Goal: Browse casually

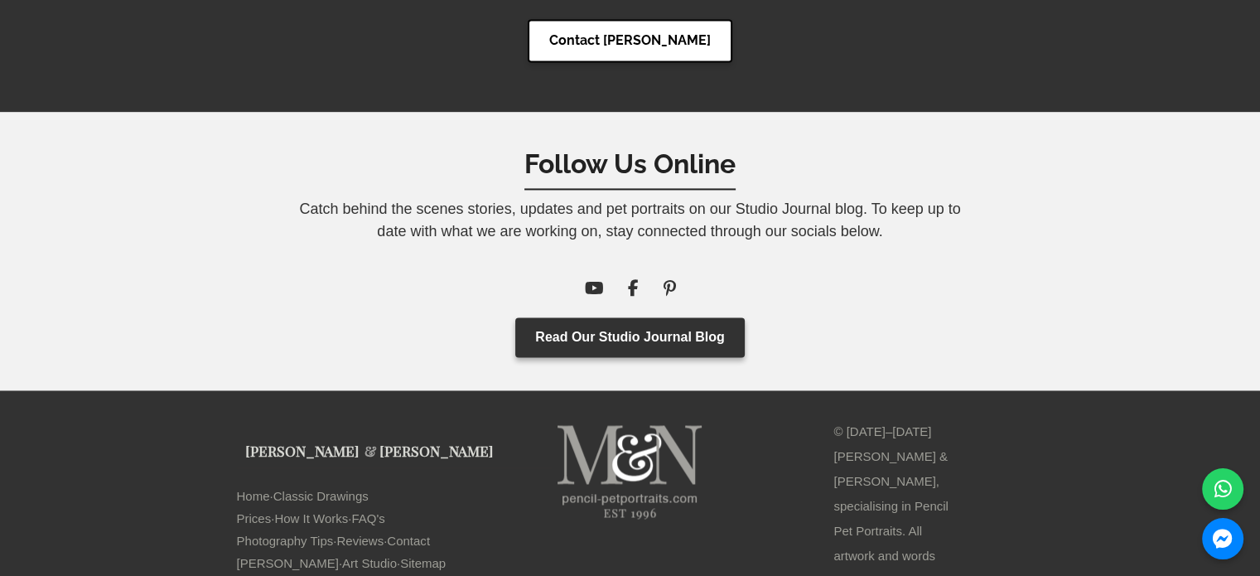
scroll to position [8891, 0]
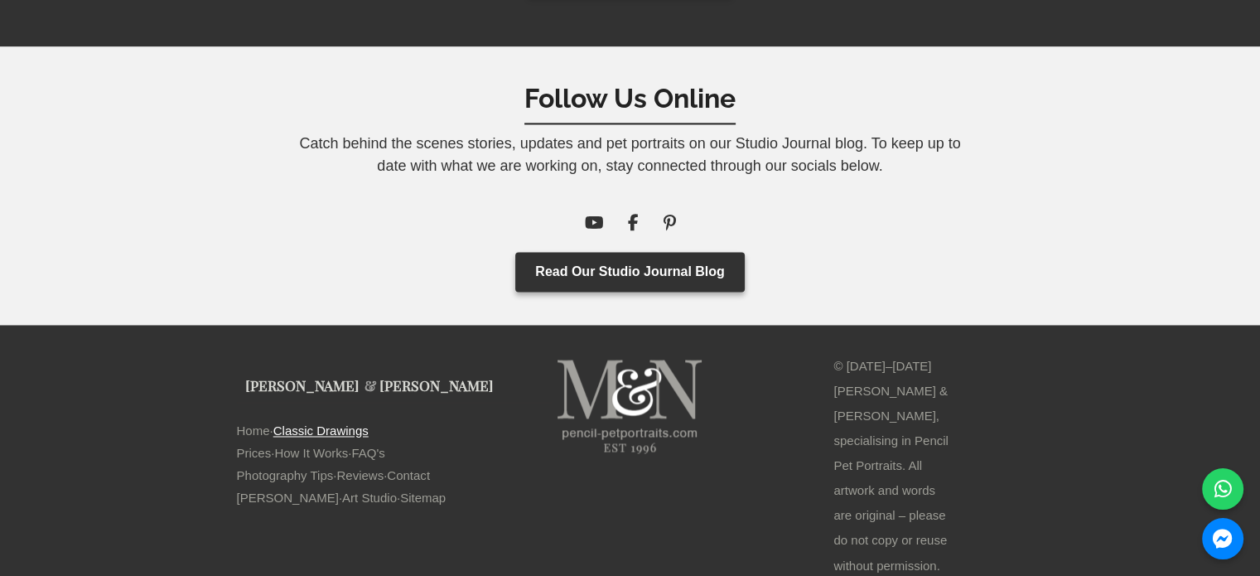
click at [328, 429] on link "Classic Drawings" at bounding box center [320, 430] width 95 height 22
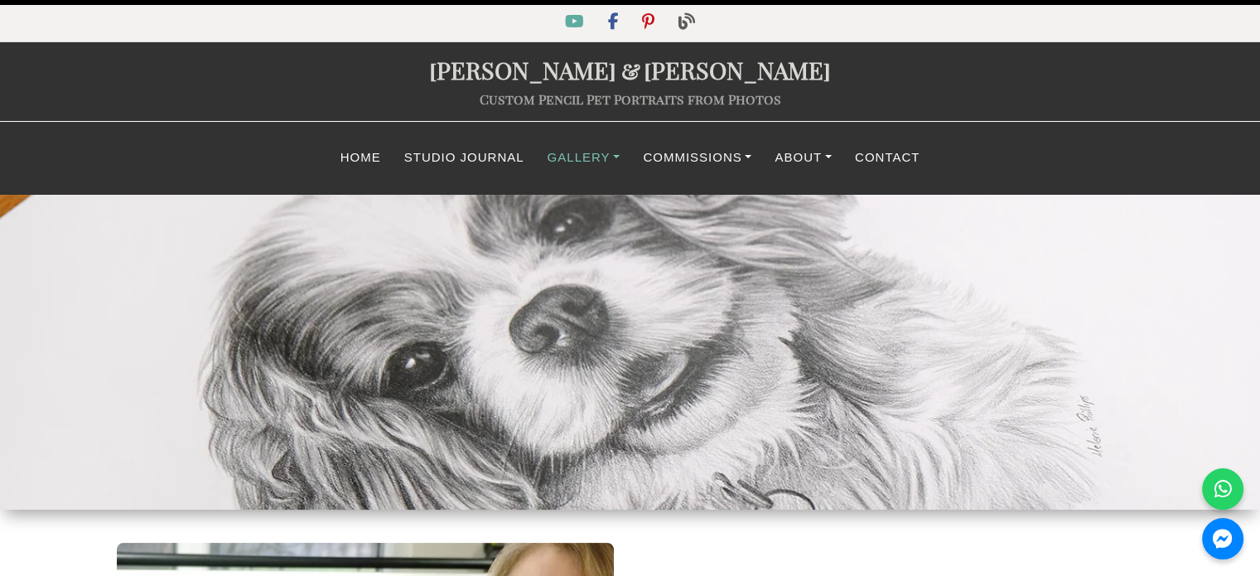
click at [567, 159] on link "Gallery" at bounding box center [584, 158] width 96 height 32
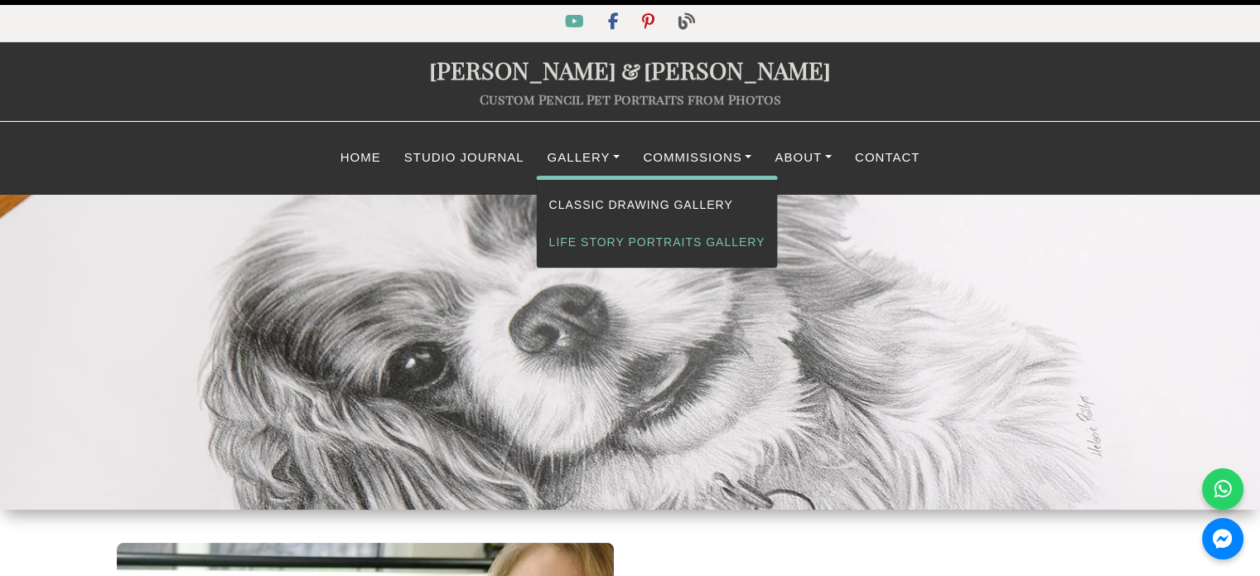
click at [610, 240] on link "Life Story Portraits Gallery" at bounding box center [657, 242] width 241 height 37
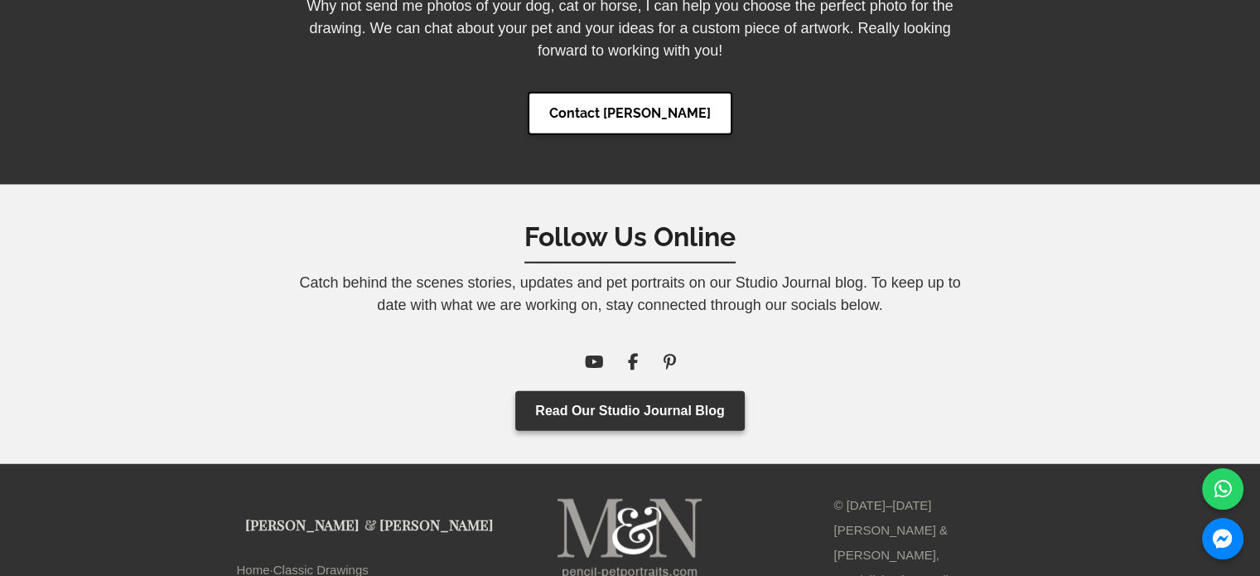
scroll to position [4193, 0]
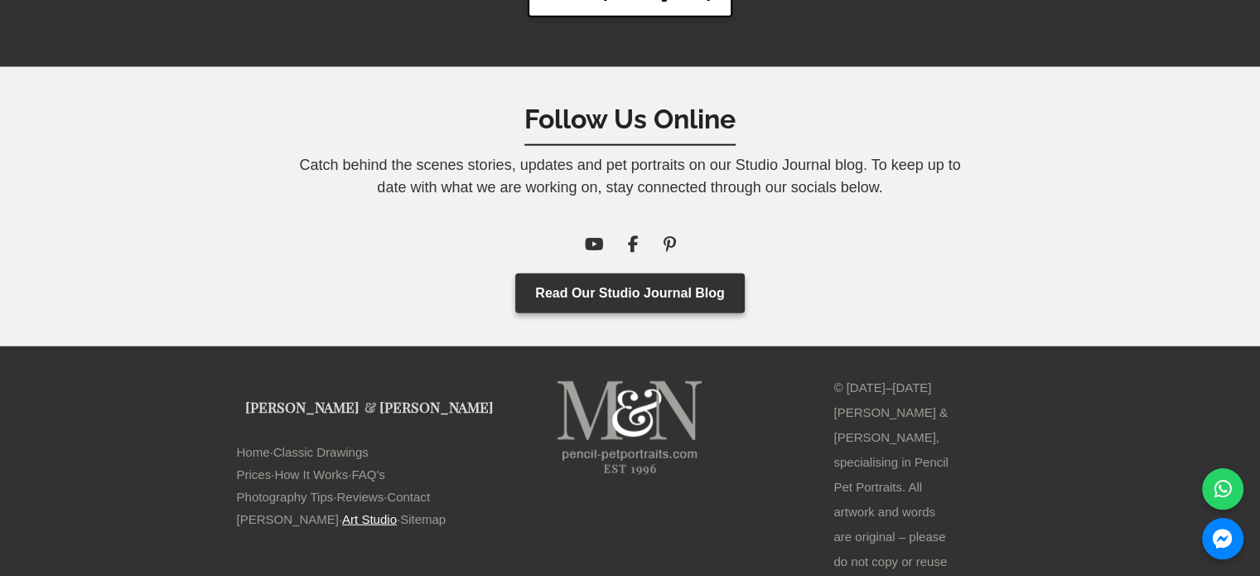
click at [342, 508] on link "Art Studio" at bounding box center [369, 519] width 55 height 22
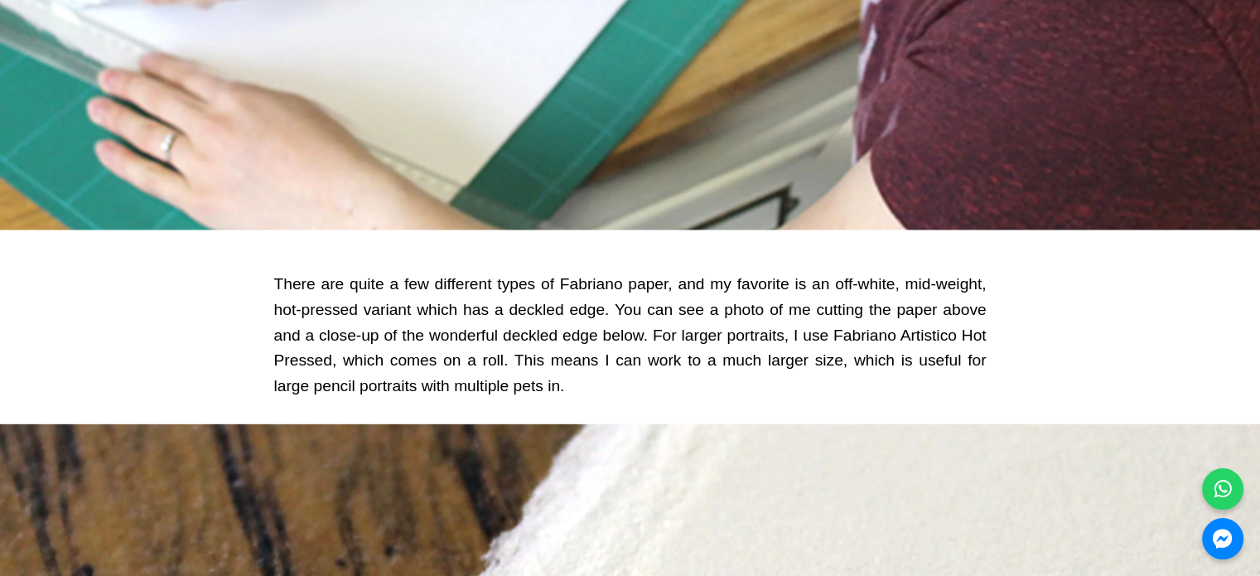
scroll to position [11098, 0]
